Goal: Communication & Community: Share content

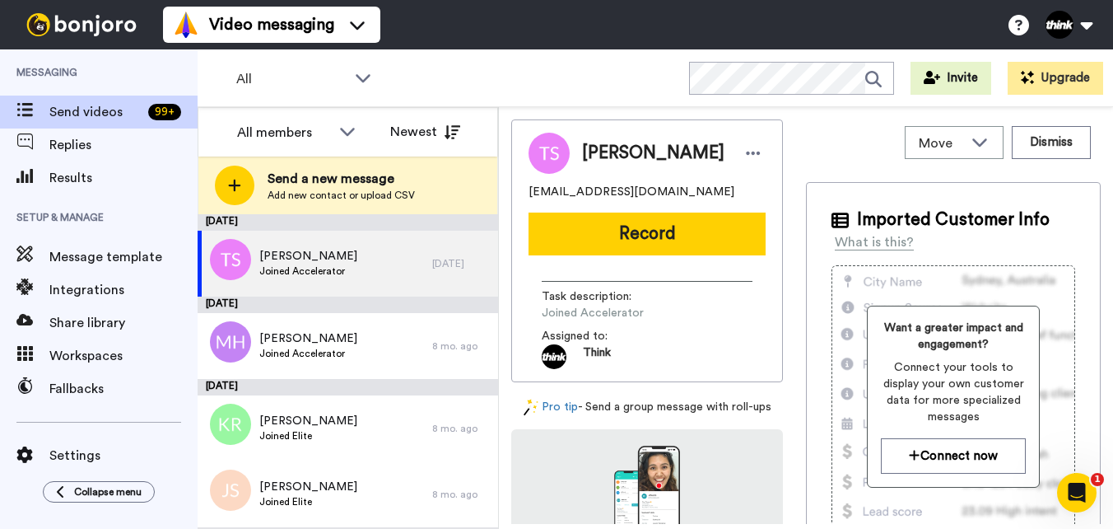
click at [635, 226] on button "Record" at bounding box center [647, 233] width 237 height 43
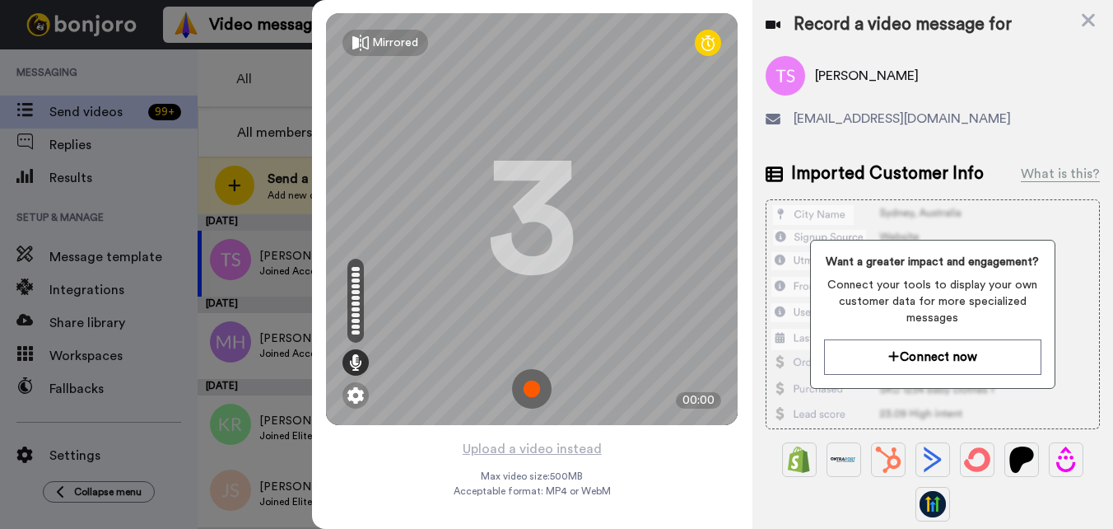
click at [536, 385] on img at bounding box center [532, 389] width 40 height 40
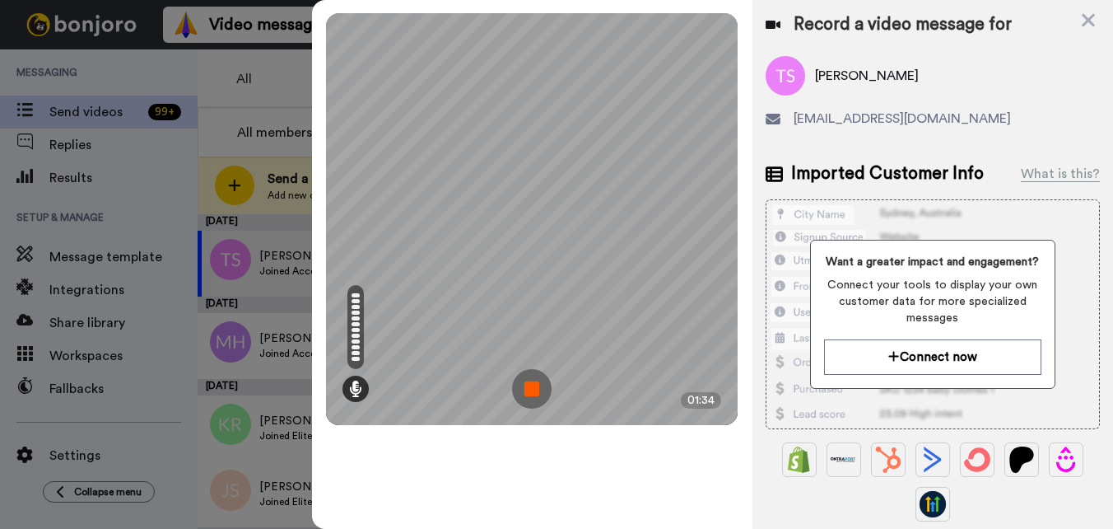
click at [543, 399] on img at bounding box center [532, 389] width 40 height 40
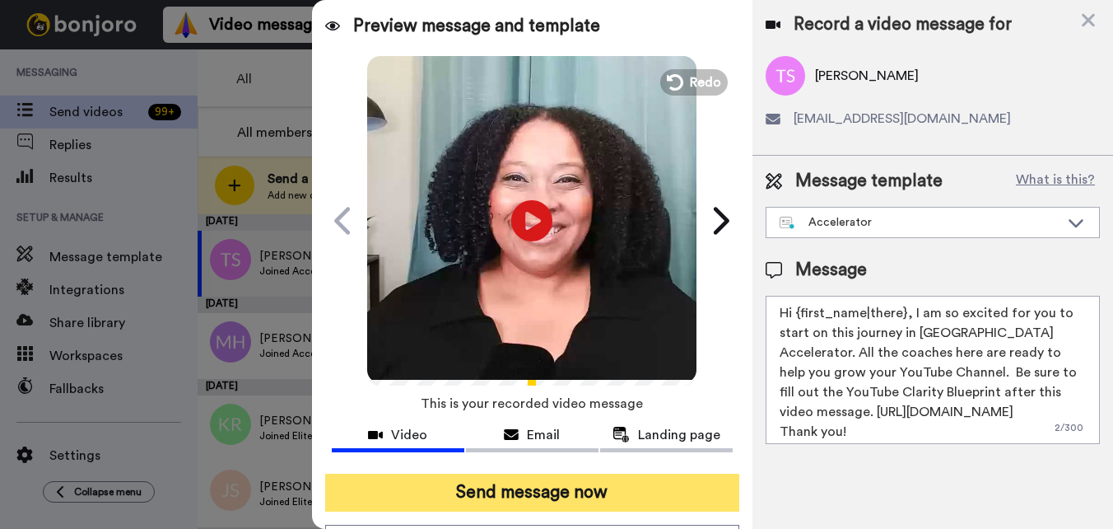
click at [628, 487] on button "Send message now" at bounding box center [532, 492] width 414 height 38
